Goal: Navigation & Orientation: Go to known website

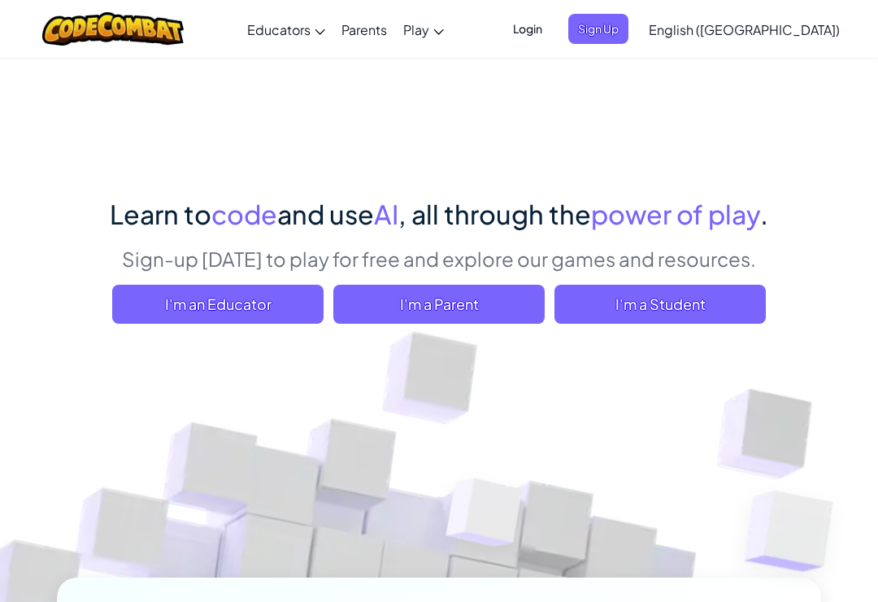
click at [723, 300] on span "I'm a Student" at bounding box center [660, 304] width 211 height 39
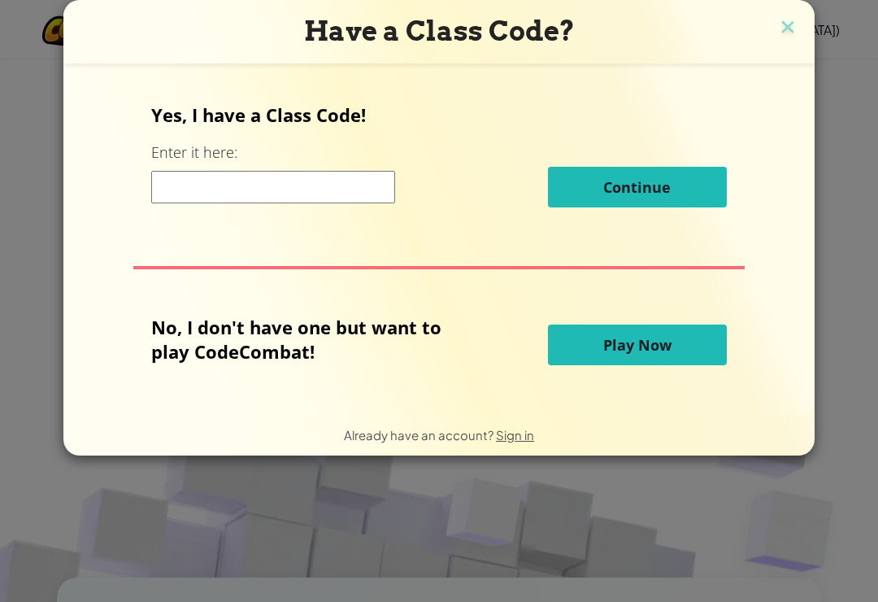
click at [787, 28] on img at bounding box center [788, 28] width 21 height 24
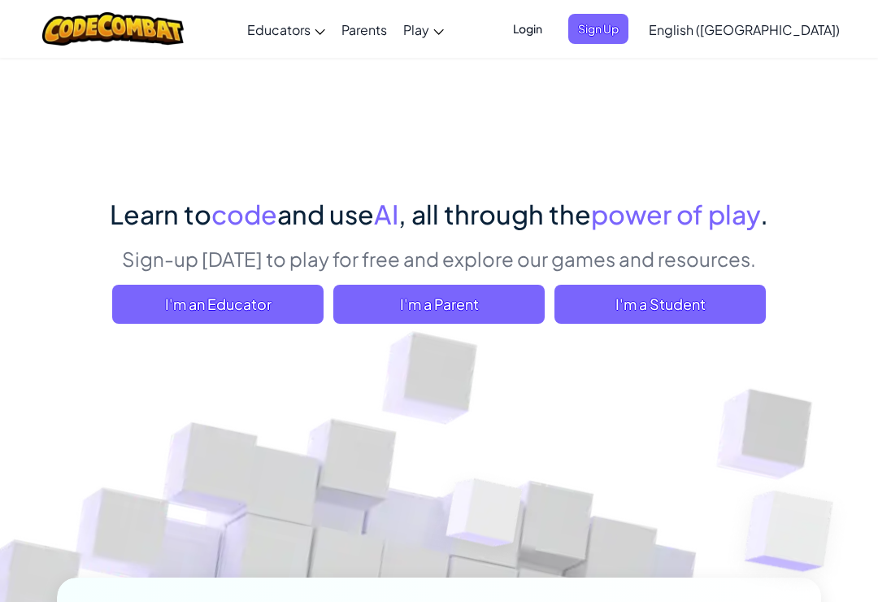
click at [426, 315] on span "I'm a Parent" at bounding box center [438, 304] width 211 height 39
click at [181, 297] on span "I'm an Educator" at bounding box center [217, 304] width 211 height 39
